Goal: Transaction & Acquisition: Purchase product/service

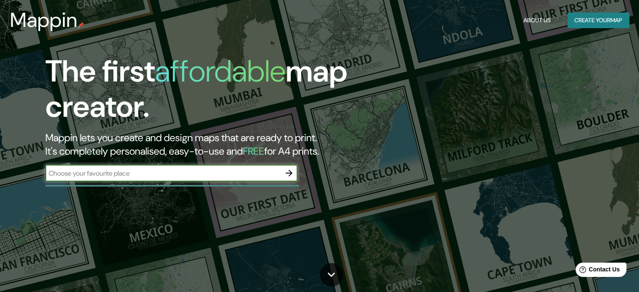
click at [198, 174] on input "text" at bounding box center [162, 173] width 235 height 10
type input "VALENCIA"
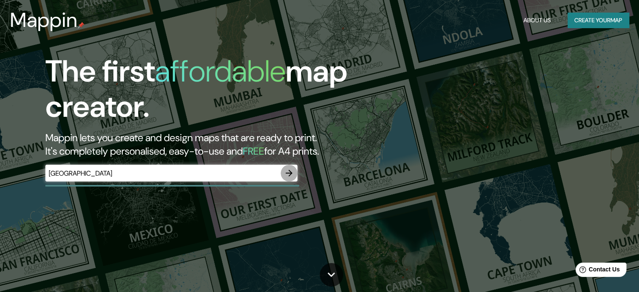
click at [291, 175] on icon "button" at bounding box center [289, 173] width 10 height 10
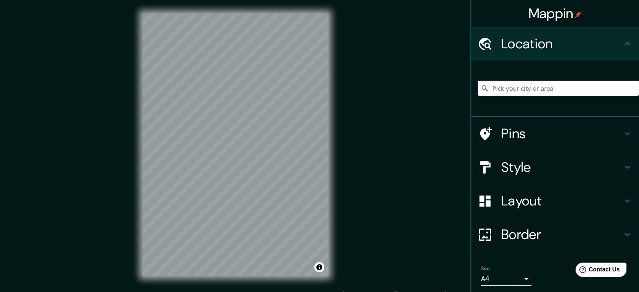
click at [520, 277] on body "Mappin Location Pins Style Layout Border Choose a border. Hint : you can make l…" at bounding box center [319, 146] width 639 height 292
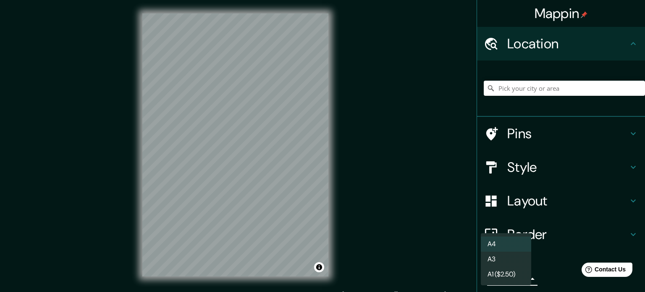
click at [520, 277] on li "A1 ($2.50)" at bounding box center [506, 274] width 50 height 15
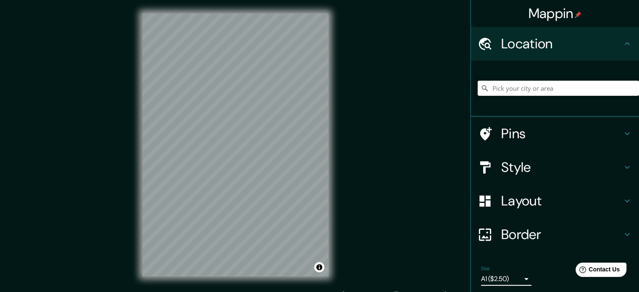
click at [512, 280] on body "Mappin Location Pins Style Layout Border Choose a border. Hint : you can make l…" at bounding box center [319, 146] width 639 height 292
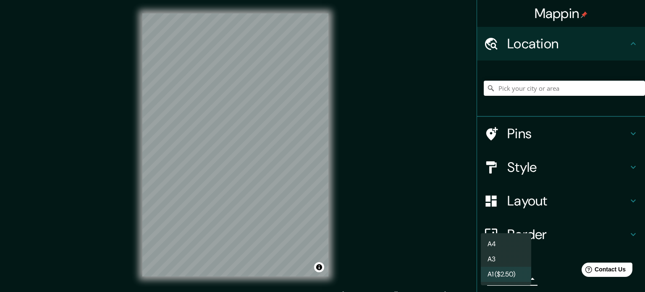
click at [509, 244] on li "A4" at bounding box center [506, 243] width 50 height 15
type input "single"
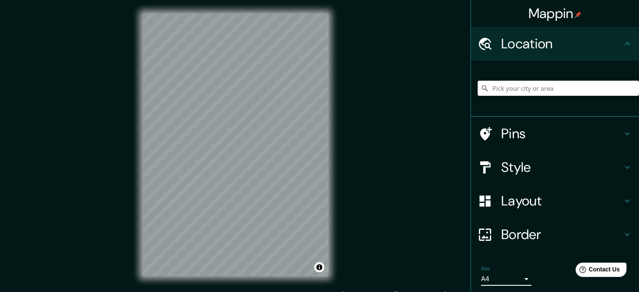
click at [551, 234] on h4 "Border" at bounding box center [561, 234] width 121 height 17
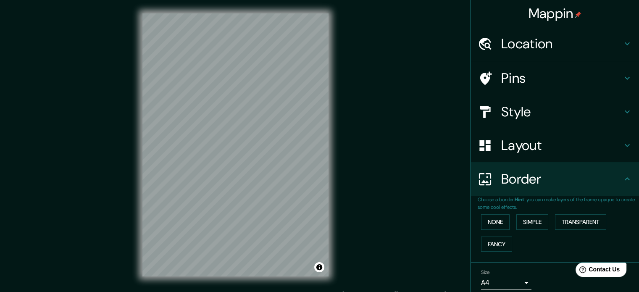
click at [547, 185] on h4 "Border" at bounding box center [561, 179] width 121 height 17
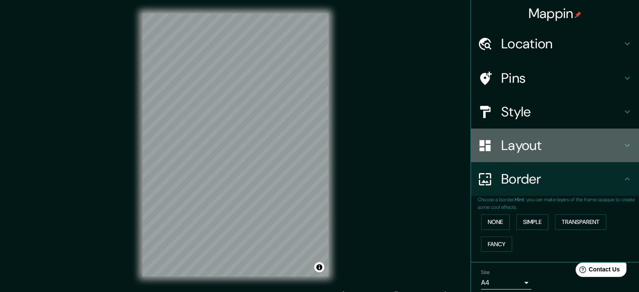
click at [539, 148] on h4 "Layout" at bounding box center [561, 145] width 121 height 17
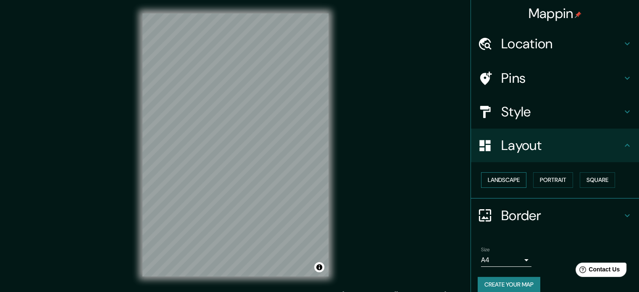
click at [506, 184] on button "Landscape" at bounding box center [503, 180] width 45 height 16
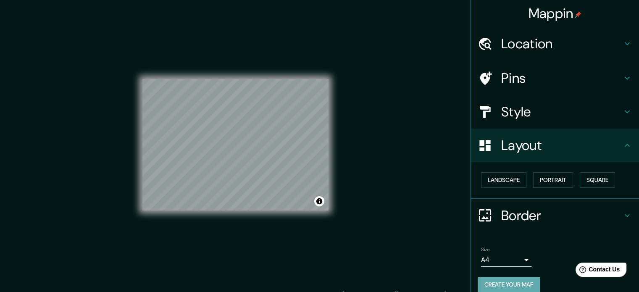
click at [512, 281] on button "Create your map" at bounding box center [509, 285] width 63 height 16
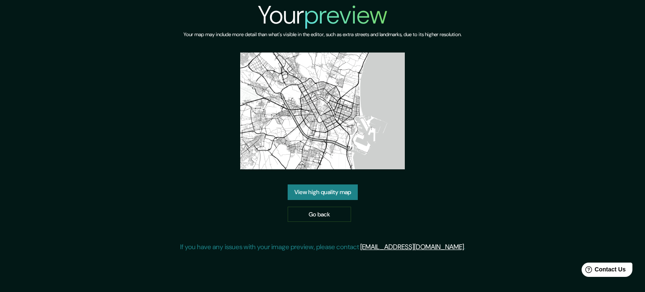
click at [329, 192] on link "View high quality map" at bounding box center [323, 192] width 70 height 16
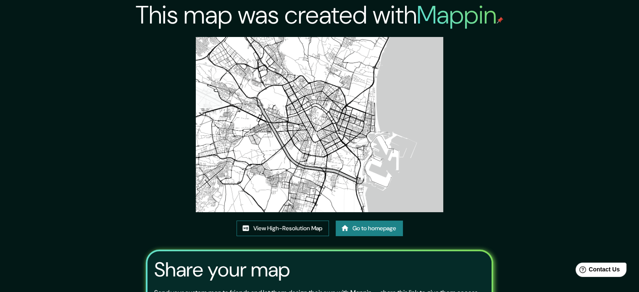
click at [307, 229] on link "View High-Resolution Map" at bounding box center [282, 228] width 92 height 16
